Goal: Information Seeking & Learning: Learn about a topic

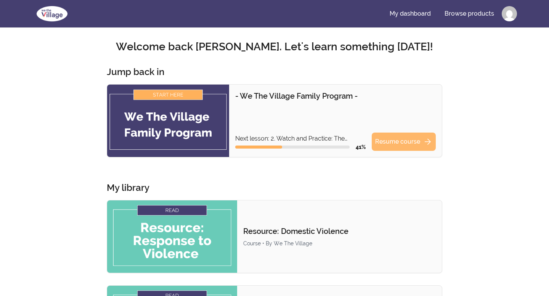
click at [410, 144] on link "Resume course arrow_forward" at bounding box center [404, 142] width 64 height 18
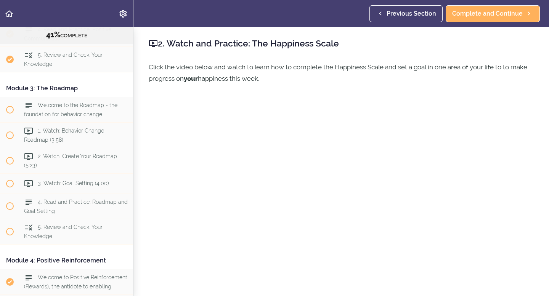
scroll to position [328, 0]
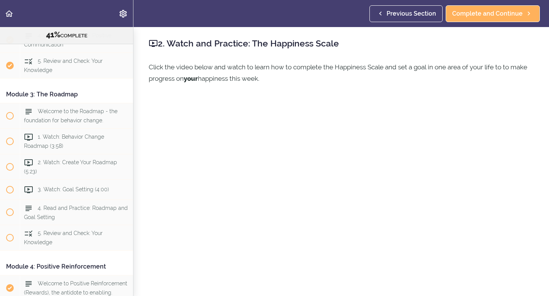
click at [61, 96] on div "Module 3: The Roadmap" at bounding box center [66, 94] width 133 height 17
click at [64, 116] on span "Welcome to the Roadmap - the foundation for behavior change." at bounding box center [70, 115] width 93 height 15
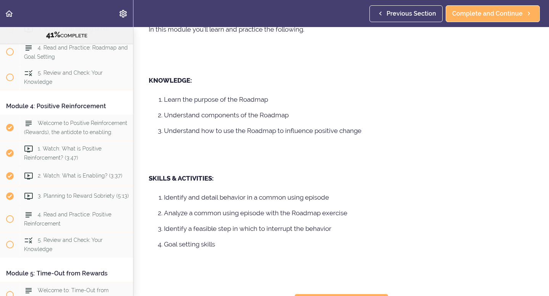
scroll to position [143, 0]
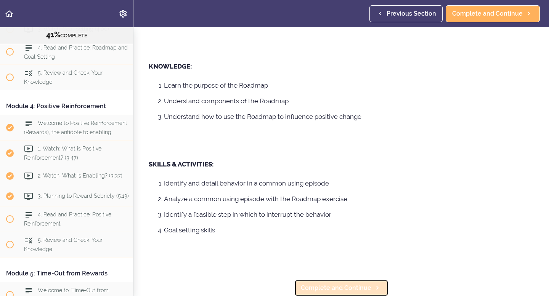
click at [340, 287] on span "Complete and Continue" at bounding box center [336, 288] width 71 height 9
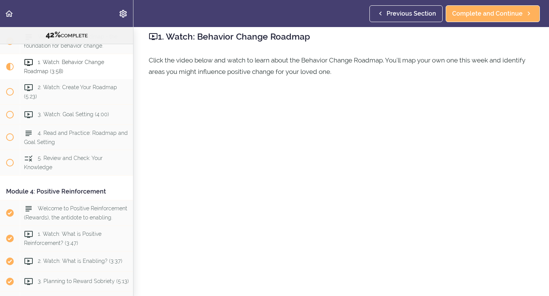
scroll to position [53, 0]
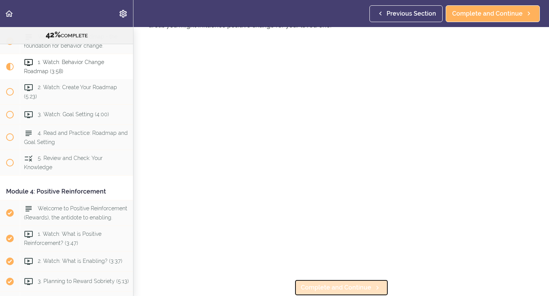
click at [352, 288] on span "Complete and Continue" at bounding box center [336, 287] width 71 height 9
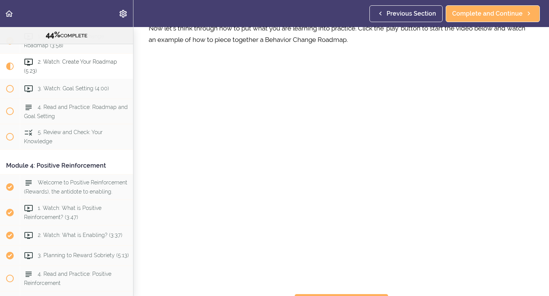
scroll to position [53, 0]
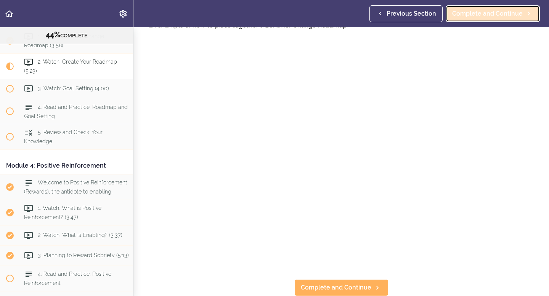
click at [486, 14] on span "Complete and Continue" at bounding box center [487, 13] width 71 height 9
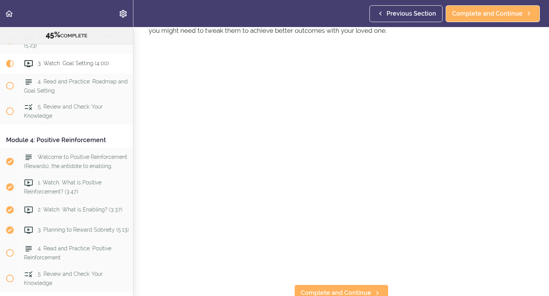
scroll to position [47, 0]
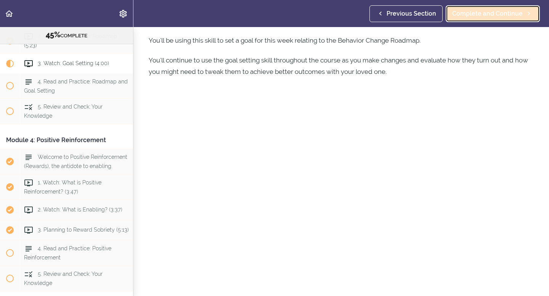
click at [487, 12] on span "Complete and Continue" at bounding box center [487, 13] width 71 height 9
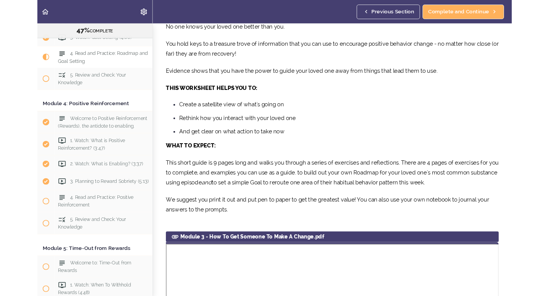
scroll to position [216, 0]
